Goal: Task Accomplishment & Management: Complete application form

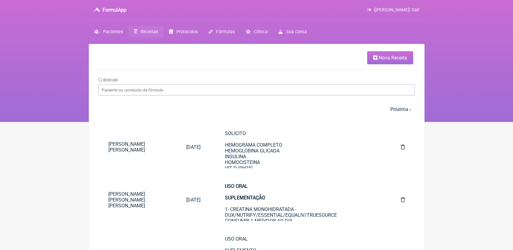
click at [143, 29] on span "Receitas" at bounding box center [149, 31] width 17 height 5
click at [373, 56] on icon at bounding box center [375, 57] width 4 height 5
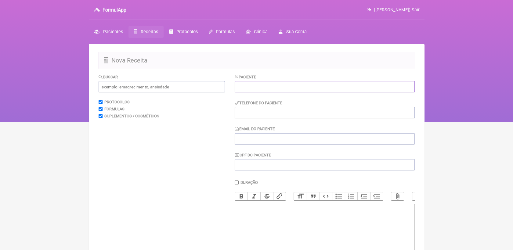
click at [288, 86] on input "text" at bounding box center [325, 86] width 180 height 11
paste input "[PERSON_NAME] [PERSON_NAME]"
type input "[PERSON_NAME] [PERSON_NAME]"
click at [284, 115] on input "tel" at bounding box center [325, 112] width 180 height 11
paste input "21991594822"
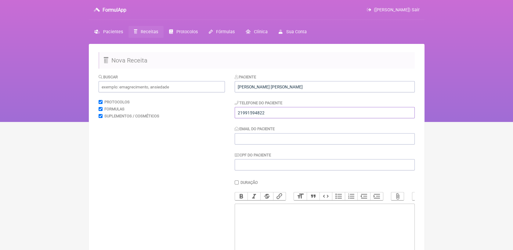
type input "21991594822"
click at [283, 142] on input "Email do Paciente" at bounding box center [325, 138] width 180 height 11
type input "[PERSON_NAME][EMAIL_ADDRESS][DOMAIN_NAME]"
click at [281, 227] on trix-editor at bounding box center [325, 240] width 180 height 73
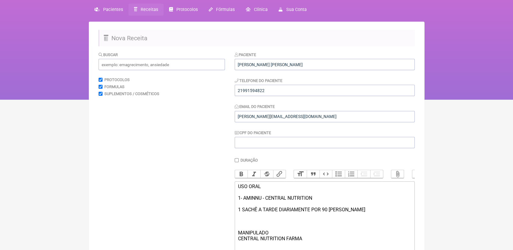
scroll to position [28, 0]
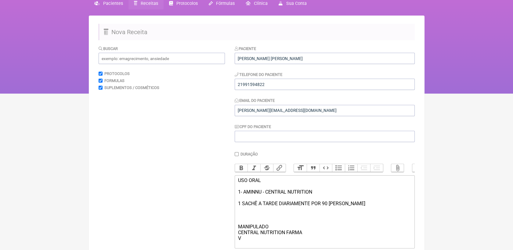
type trix-editor "<div>USO ORAL<br><br>1- AMINNU - CENTRAL NUTRITION&nbsp;<br><br>1 SACHÊ A TARDE…"
